Goal: Navigation & Orientation: Find specific page/section

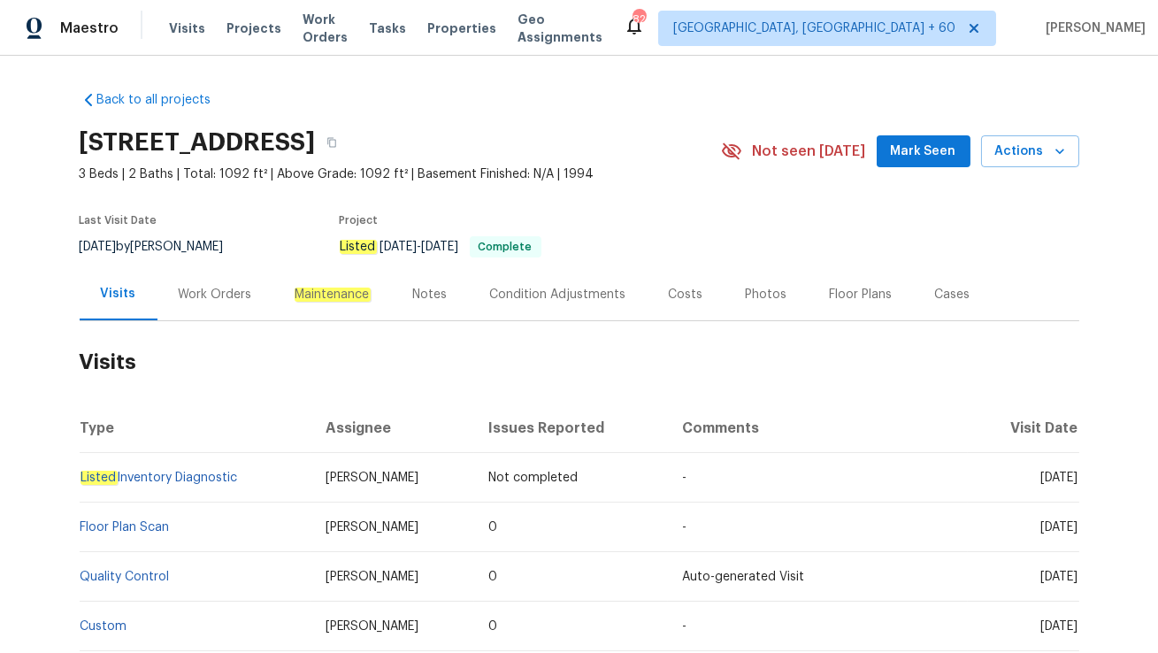
click at [233, 294] on div "Work Orders" at bounding box center [215, 295] width 73 height 18
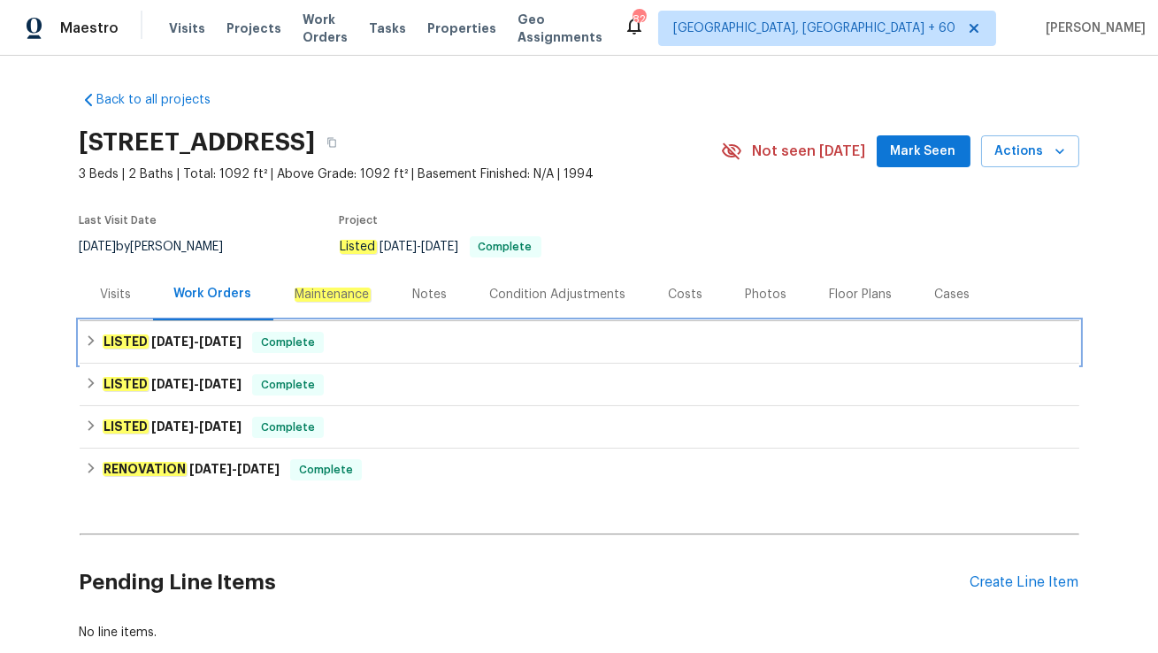
click at [350, 347] on div "LISTED 8/21/25 - 8/28/25 Complete" at bounding box center [579, 342] width 989 height 21
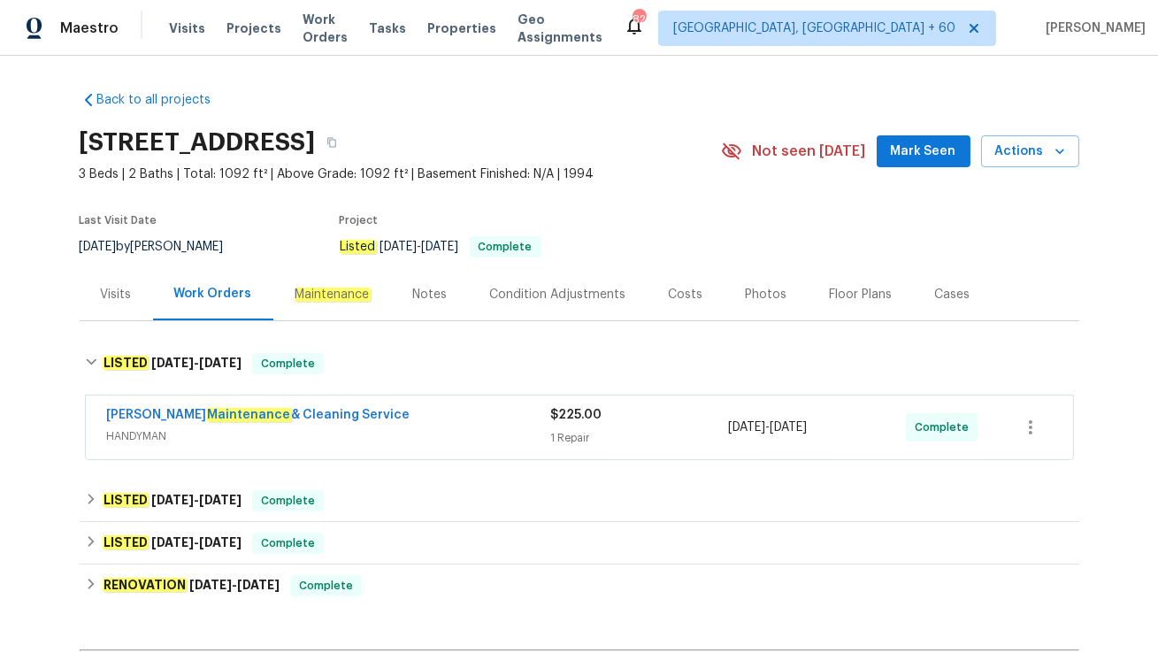
click at [388, 416] on div "Baker's Maintenance & Cleaning Service" at bounding box center [329, 416] width 444 height 21
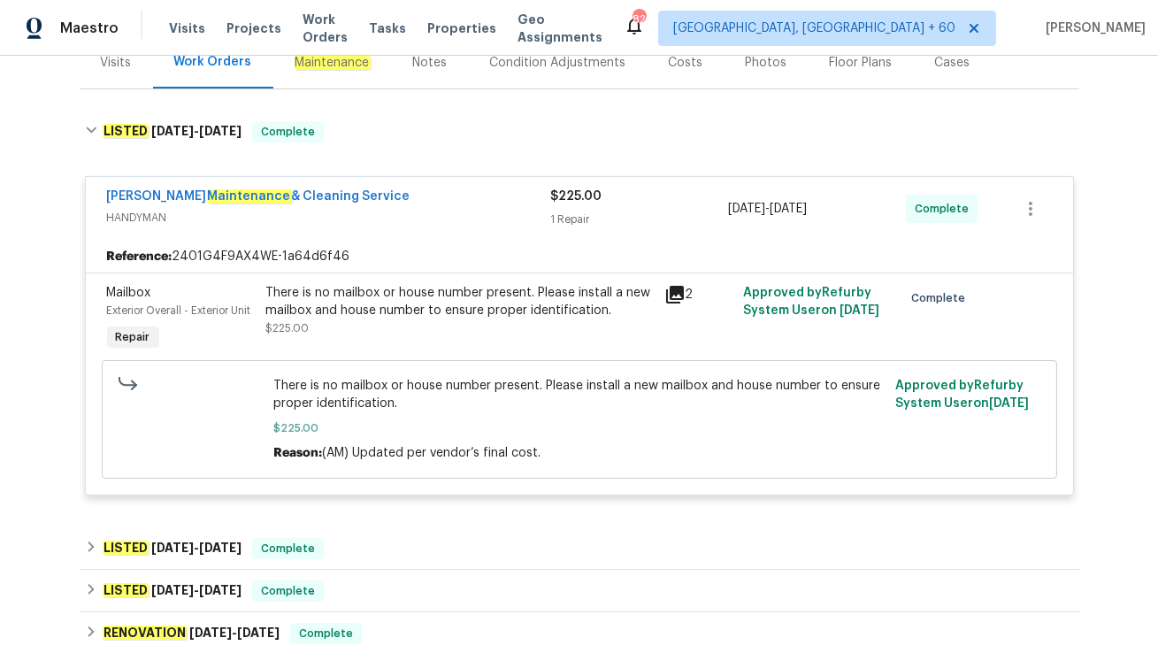
scroll to position [388, 0]
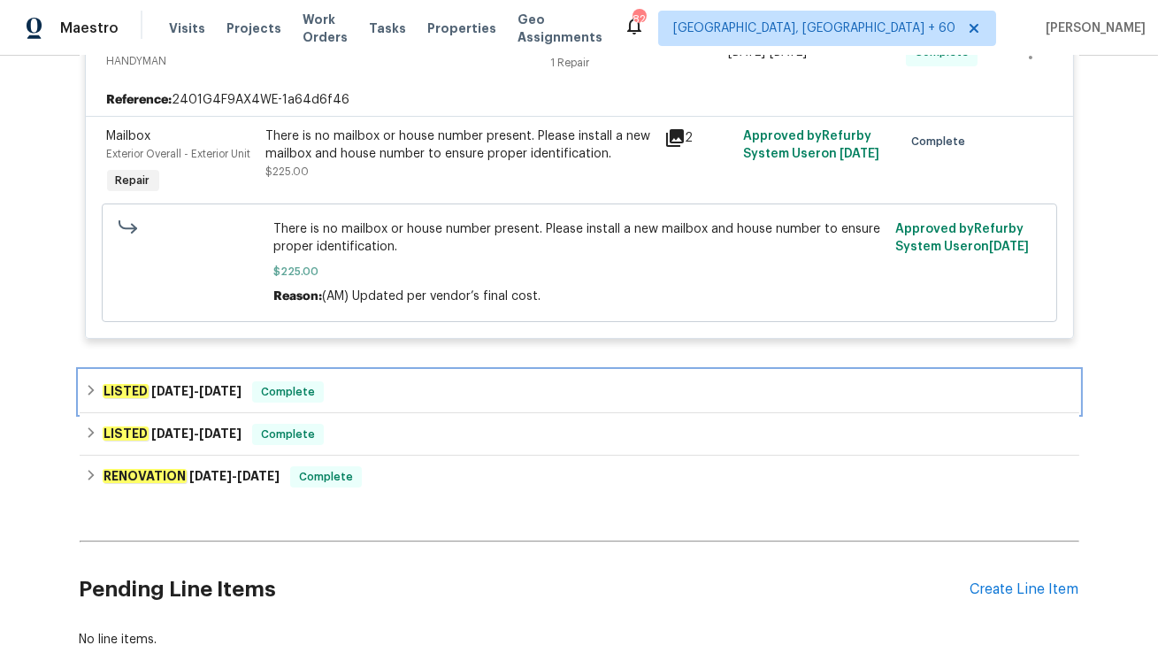
click at [376, 398] on div "LISTED 8/19/25 - 8/21/25 Complete" at bounding box center [579, 391] width 989 height 21
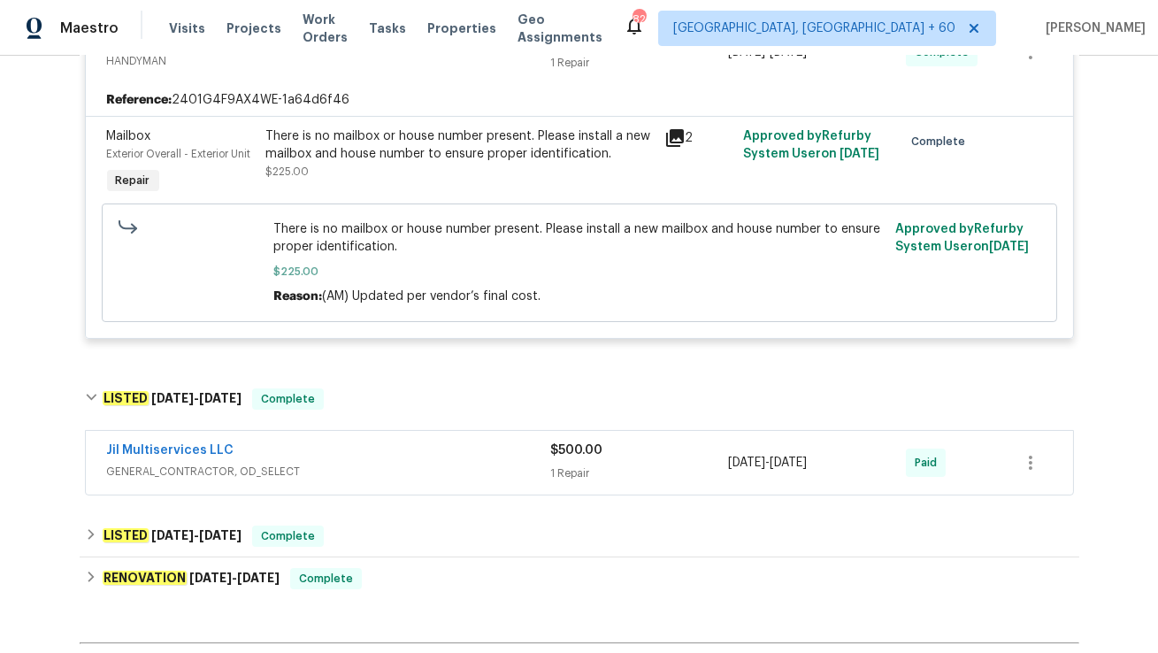
click at [370, 459] on div "Jil Multiservices LLC" at bounding box center [329, 451] width 444 height 21
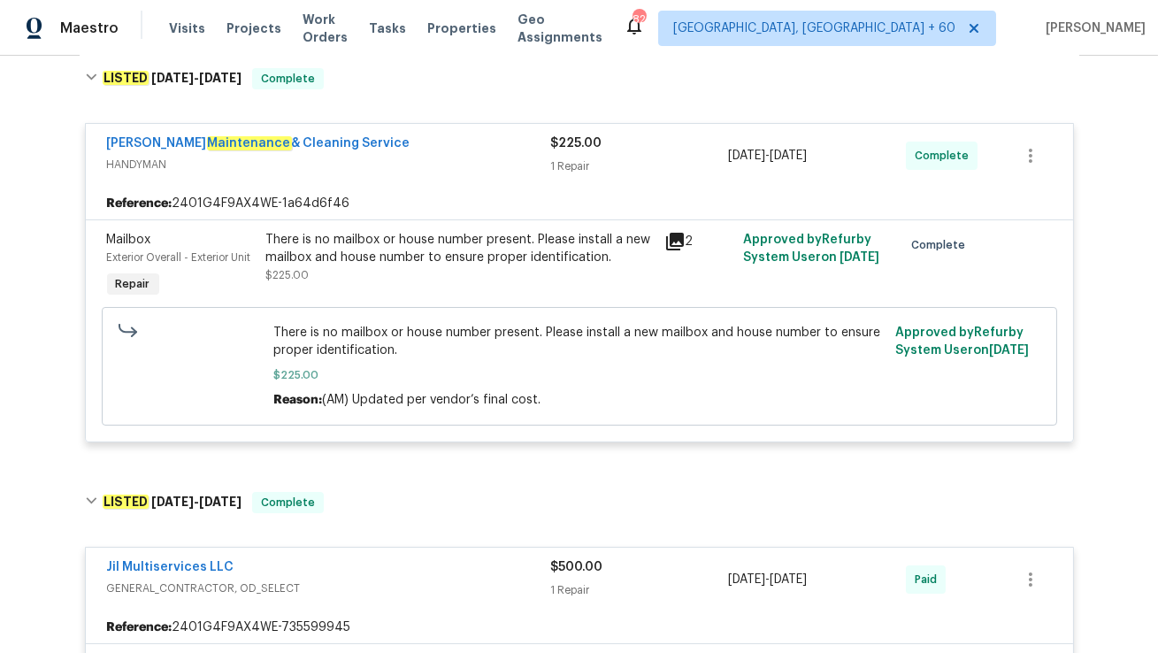
scroll to position [35, 0]
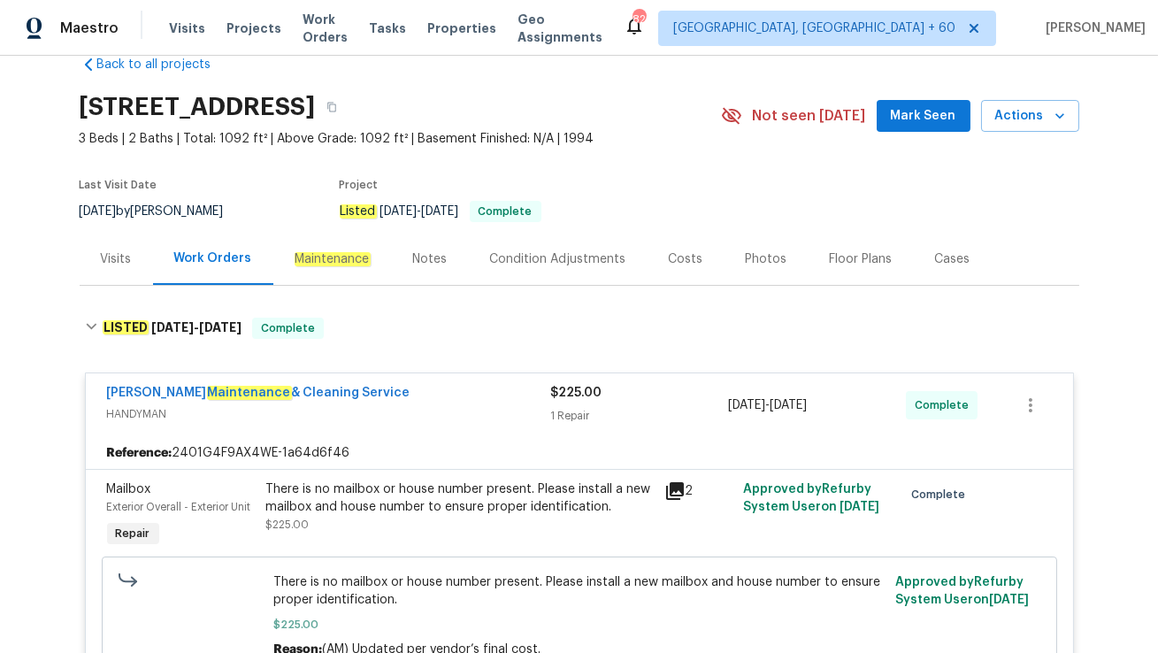
click at [110, 259] on div "Visits" at bounding box center [116, 259] width 31 height 18
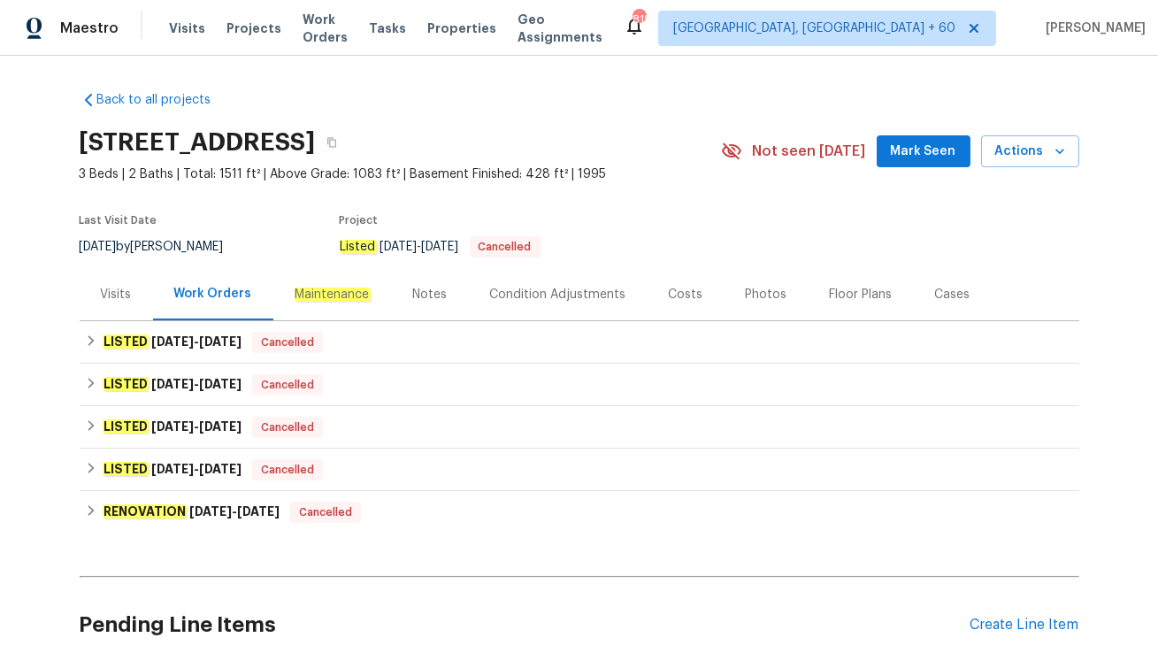
click at [107, 305] on div "Visits" at bounding box center [116, 294] width 73 height 52
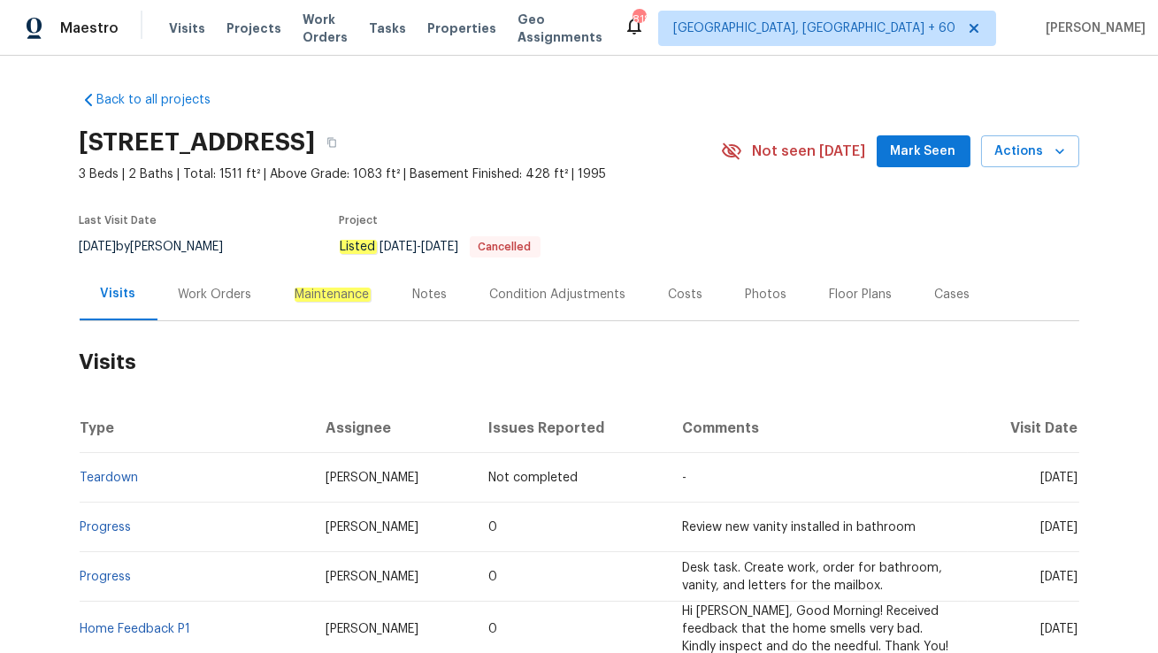
click at [222, 284] on div "Work Orders" at bounding box center [215, 294] width 116 height 52
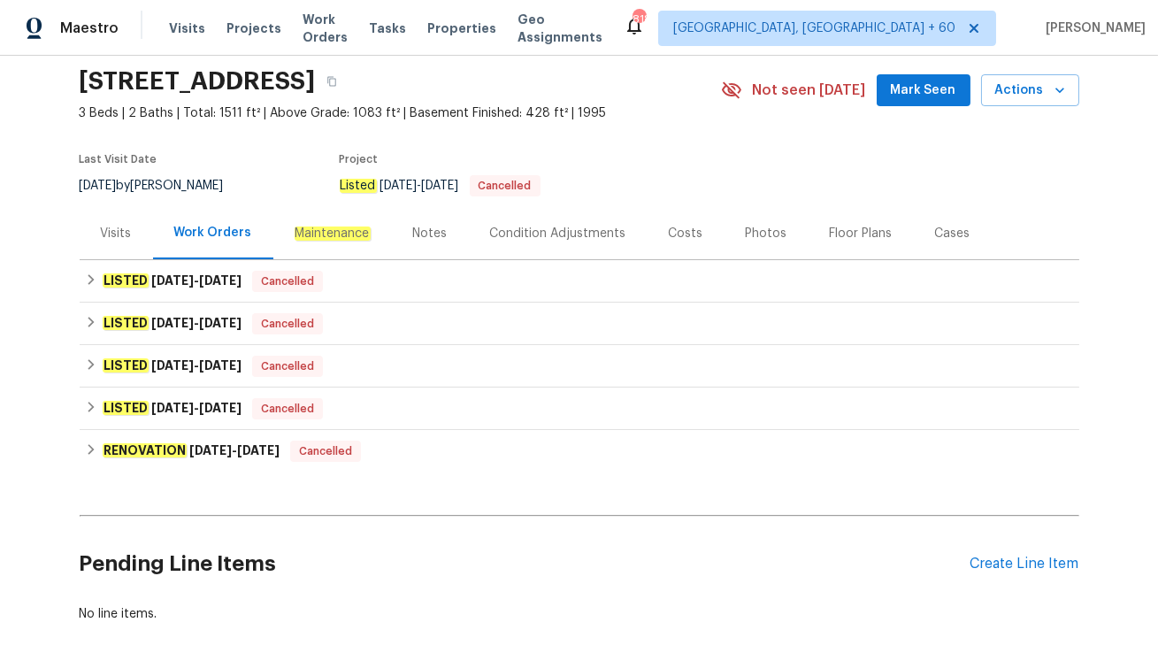
scroll to position [62, 0]
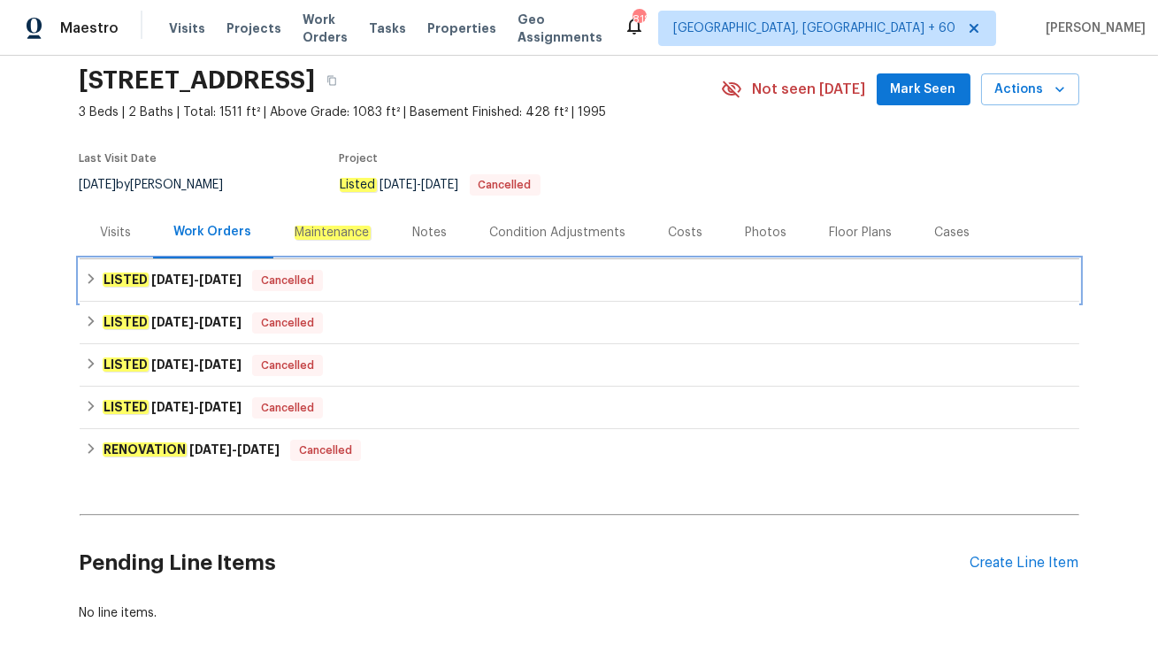
click at [350, 297] on div "LISTED [DATE] - [DATE] Cancelled" at bounding box center [579, 280] width 999 height 42
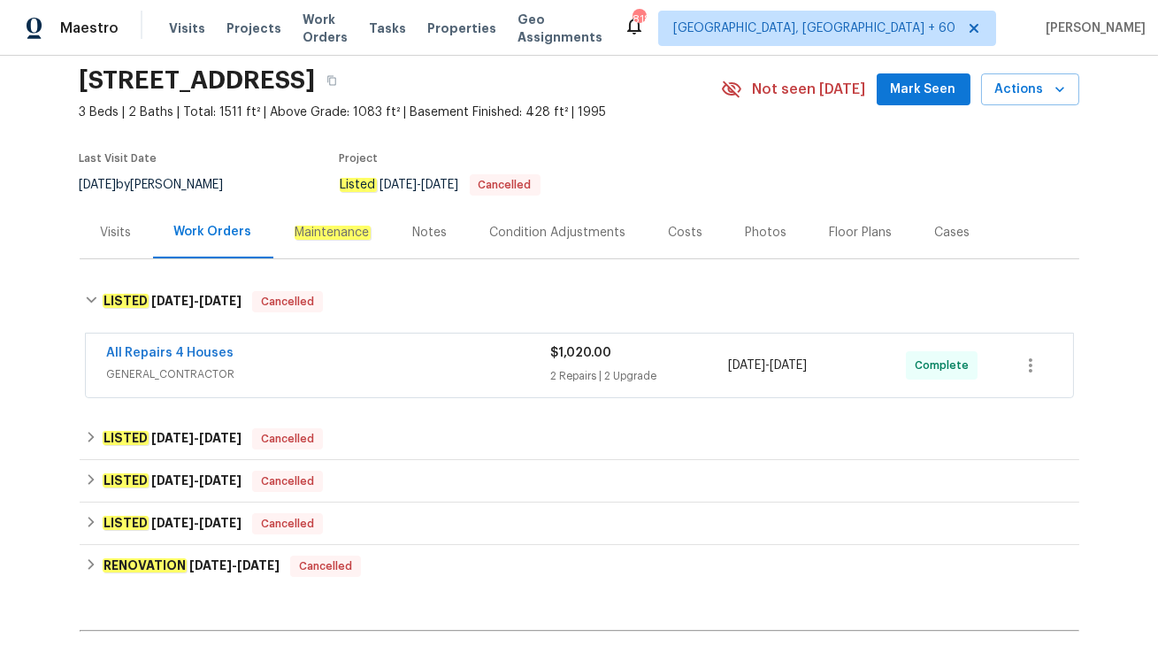
click at [345, 375] on span "GENERAL_CONTRACTOR" at bounding box center [329, 374] width 444 height 18
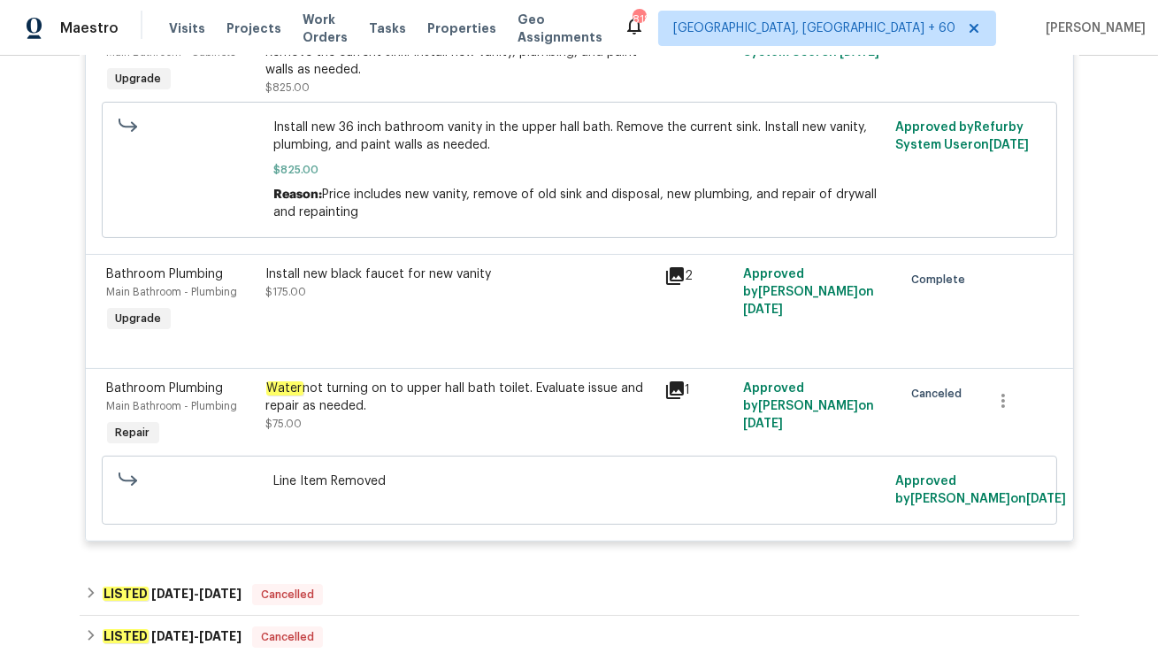
scroll to position [0, 0]
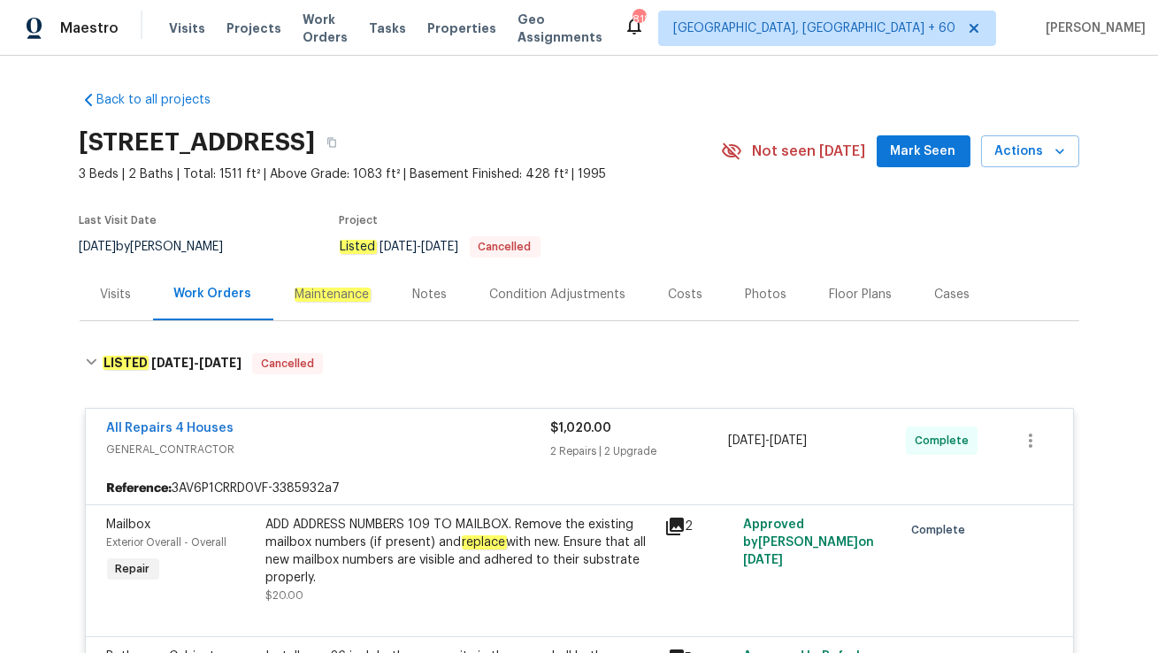
click at [102, 293] on div "Visits" at bounding box center [116, 295] width 31 height 18
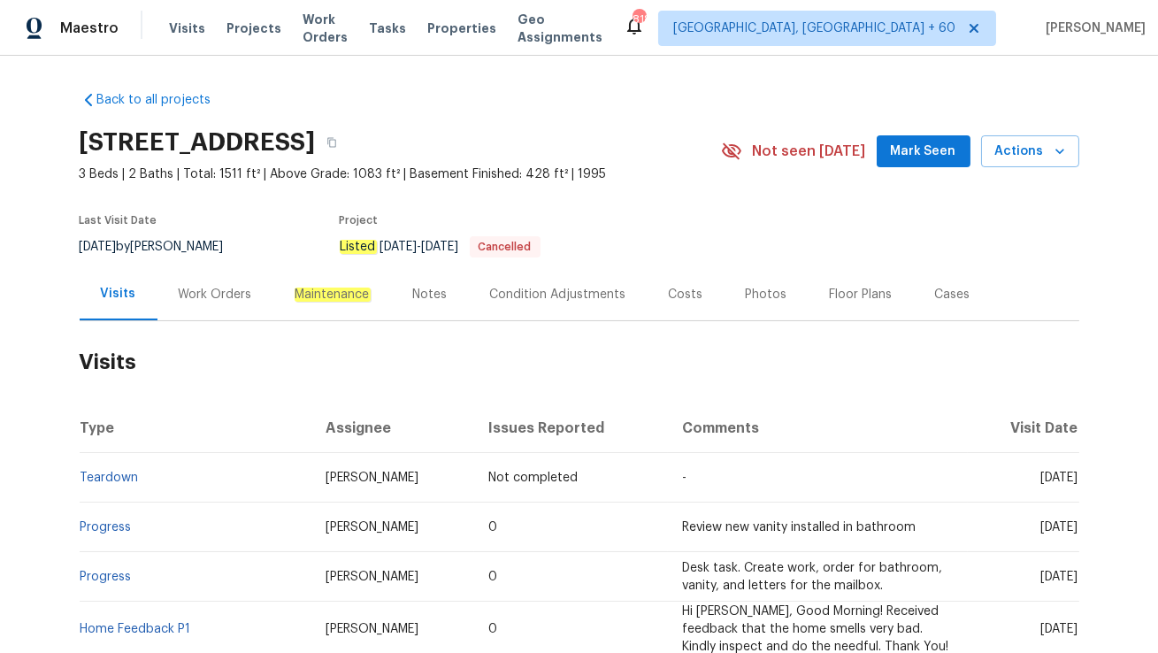
click at [213, 292] on div "Work Orders" at bounding box center [215, 295] width 73 height 18
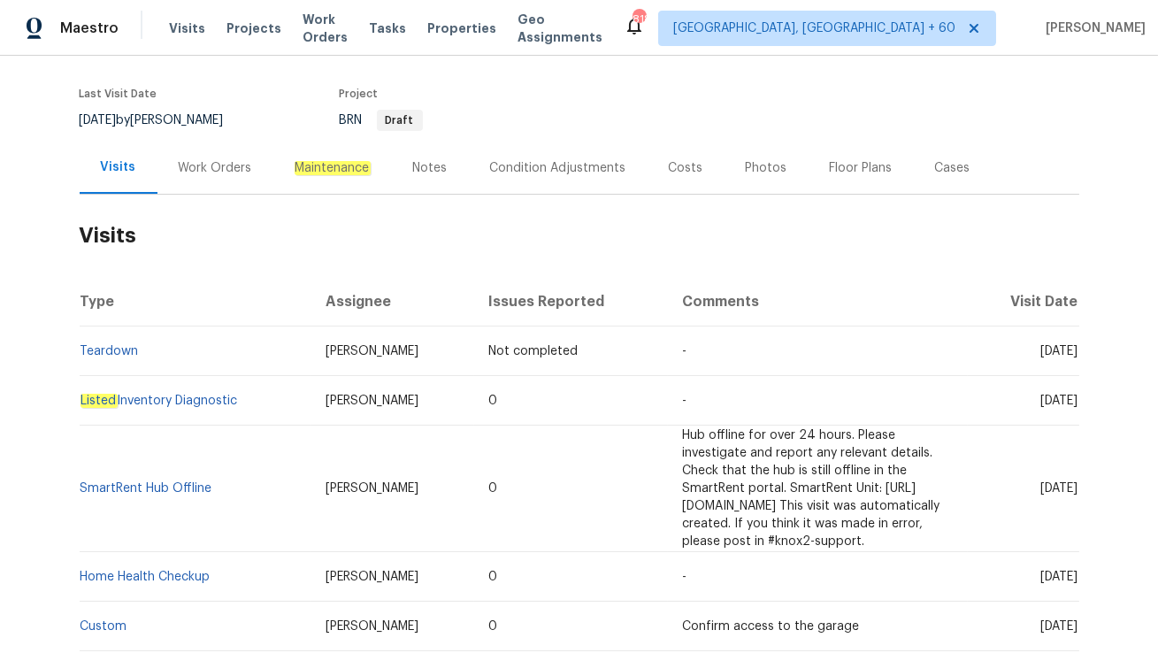
scroll to position [146, 0]
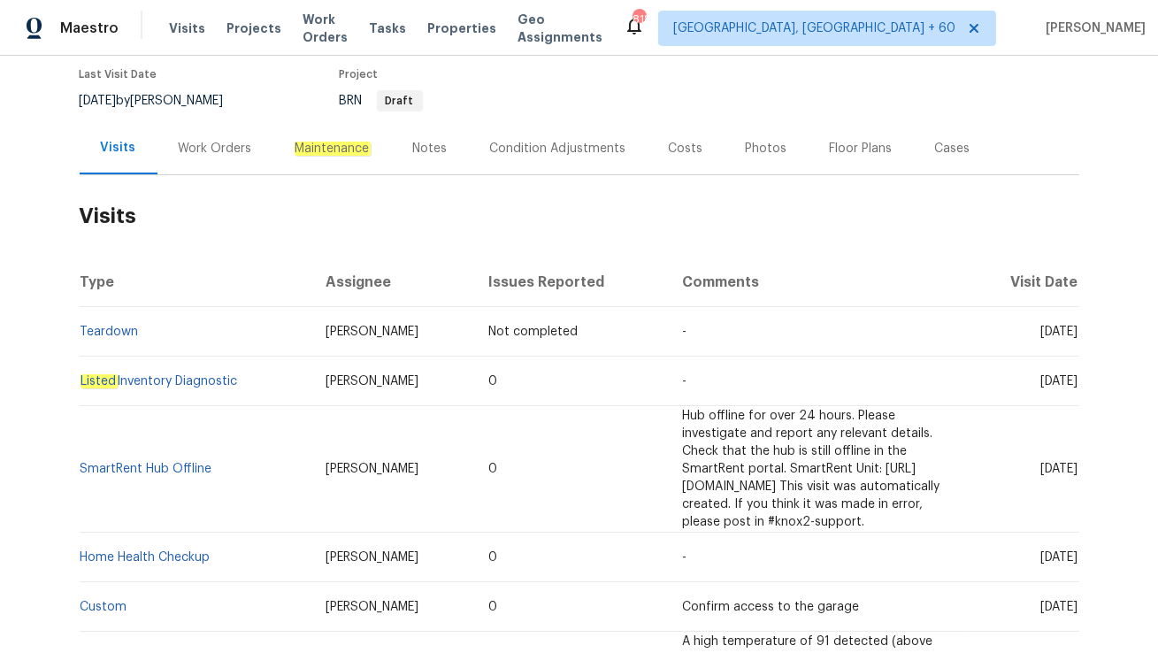
click at [201, 157] on div "Work Orders" at bounding box center [215, 149] width 73 height 18
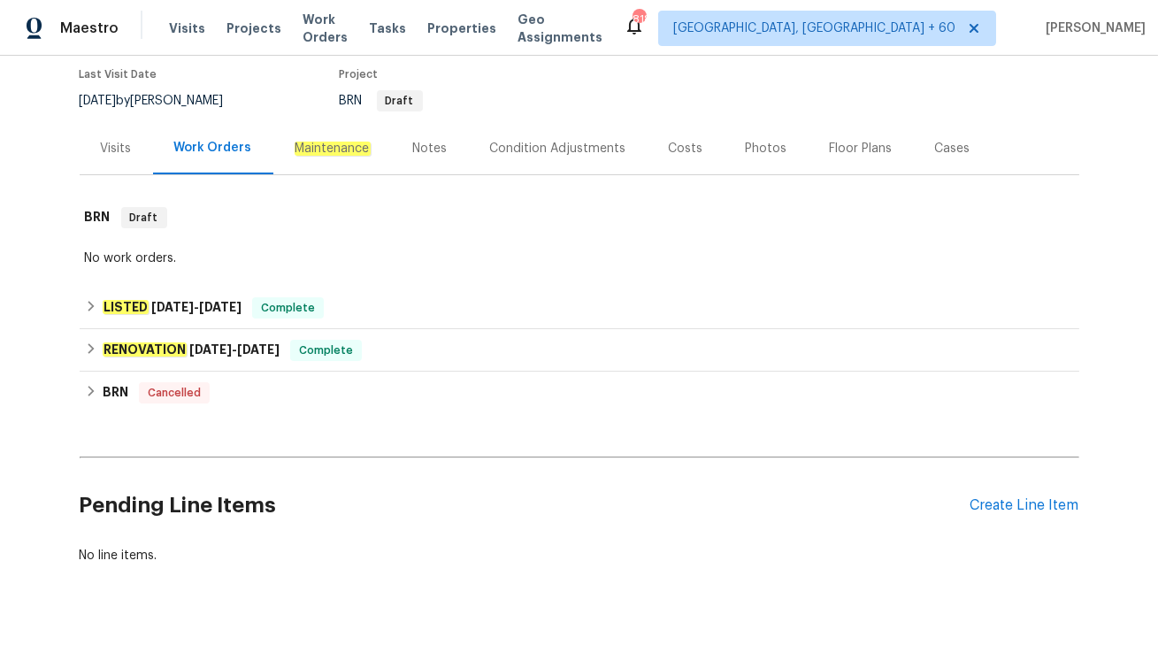
click at [118, 157] on div "Visits" at bounding box center [116, 149] width 31 height 18
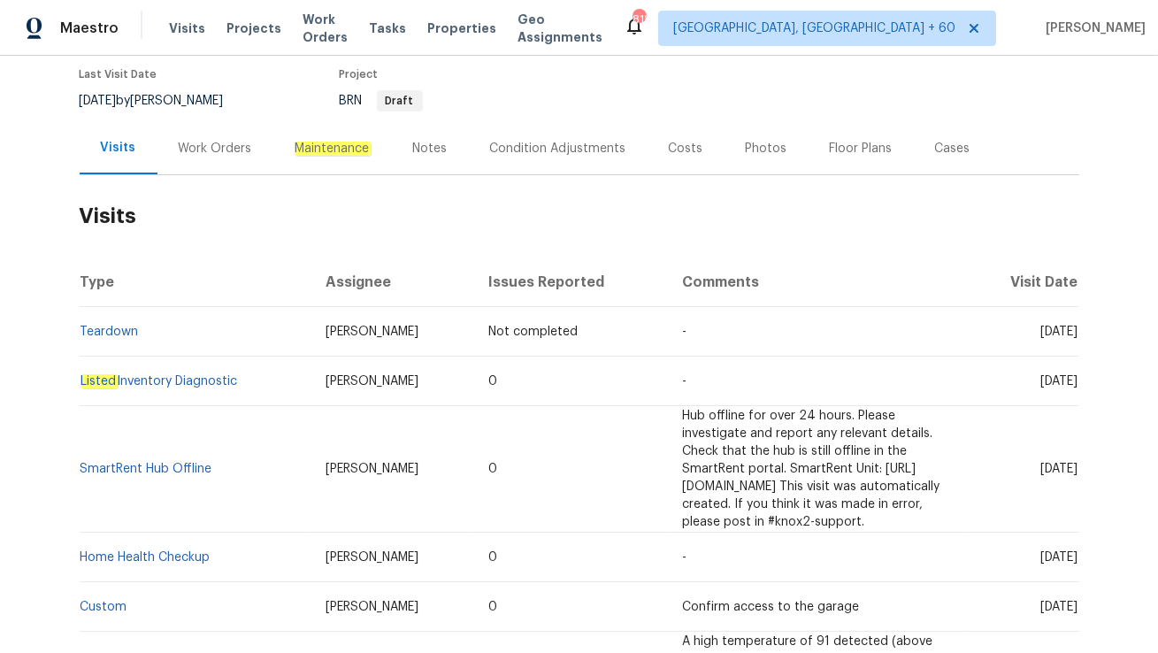
click at [188, 157] on div "Work Orders" at bounding box center [215, 149] width 73 height 18
